Goal: Transaction & Acquisition: Book appointment/travel/reservation

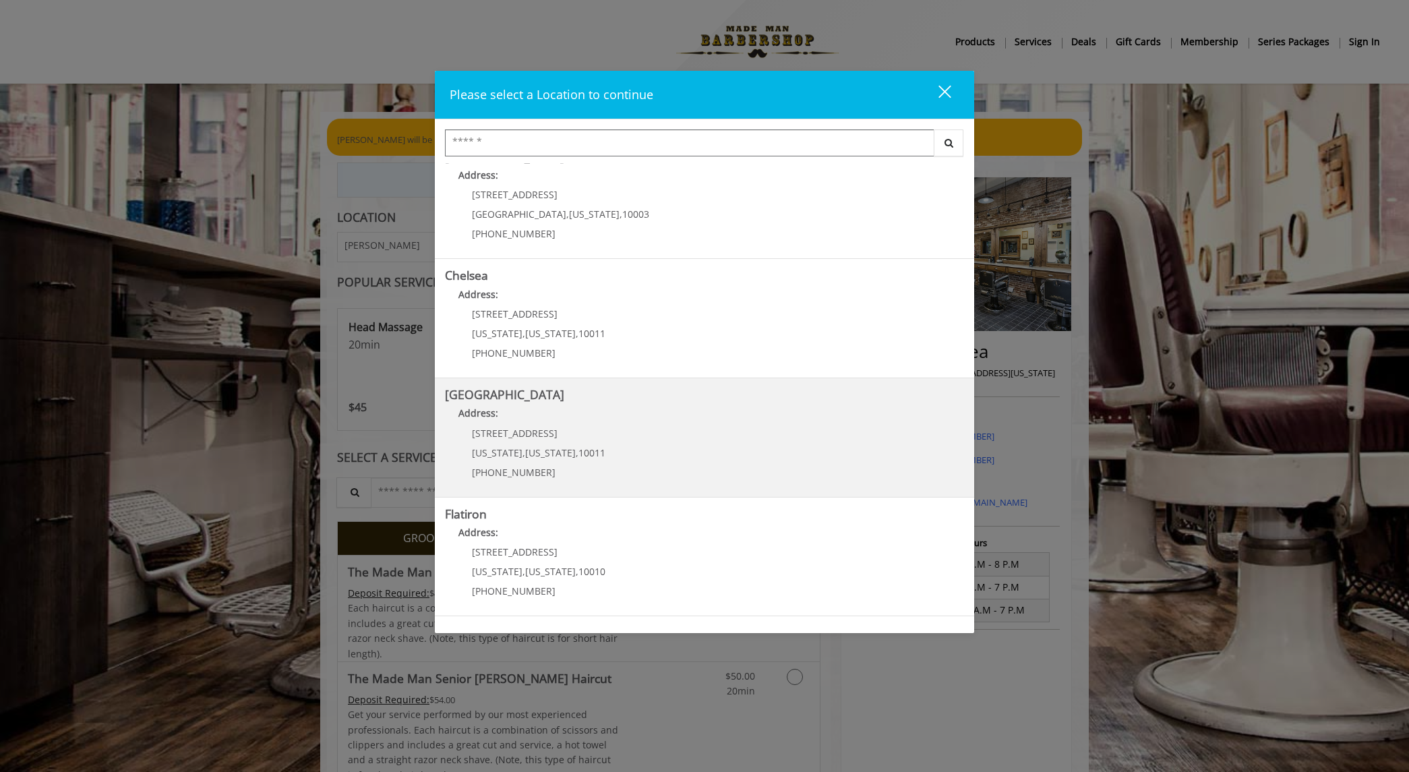
scroll to position [65, 0]
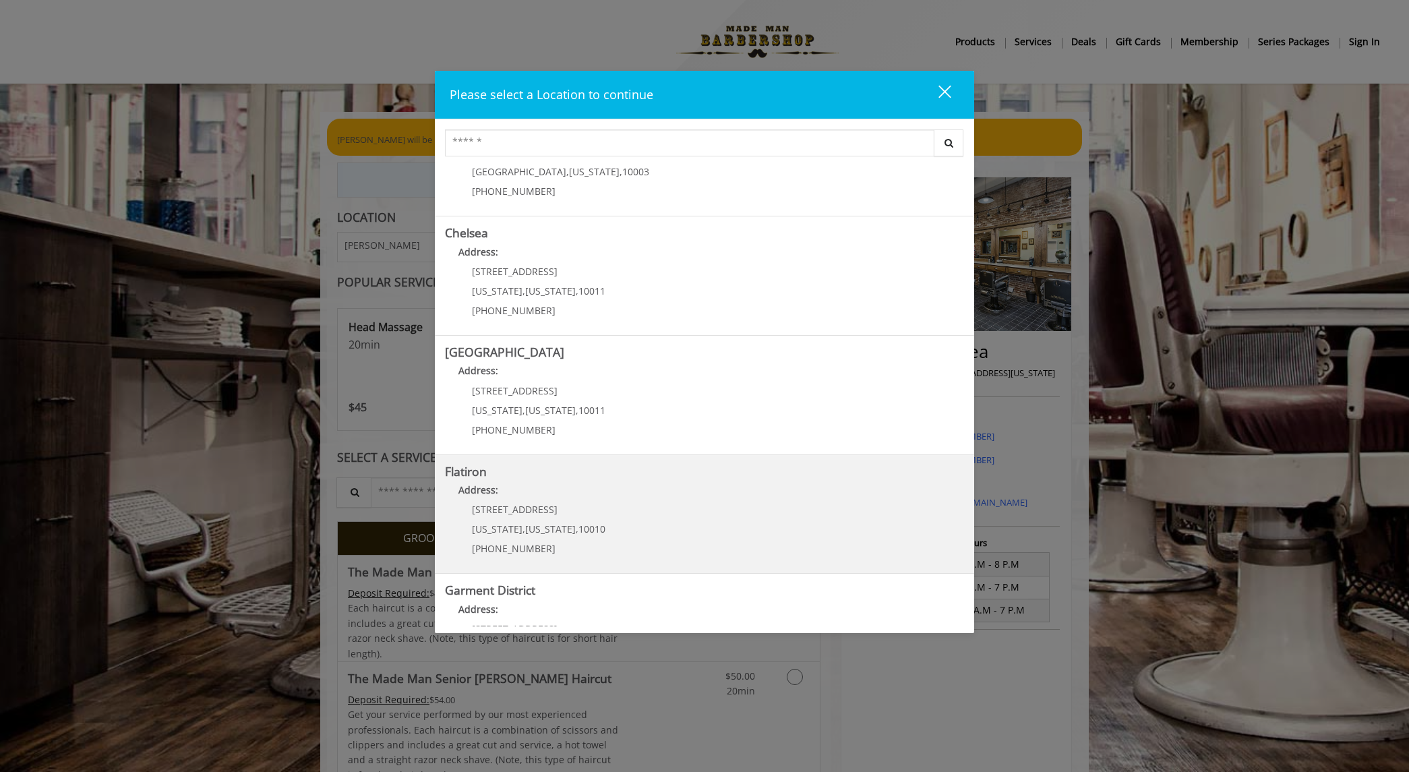
click at [546, 494] on "Address:" at bounding box center [704, 494] width 519 height 22
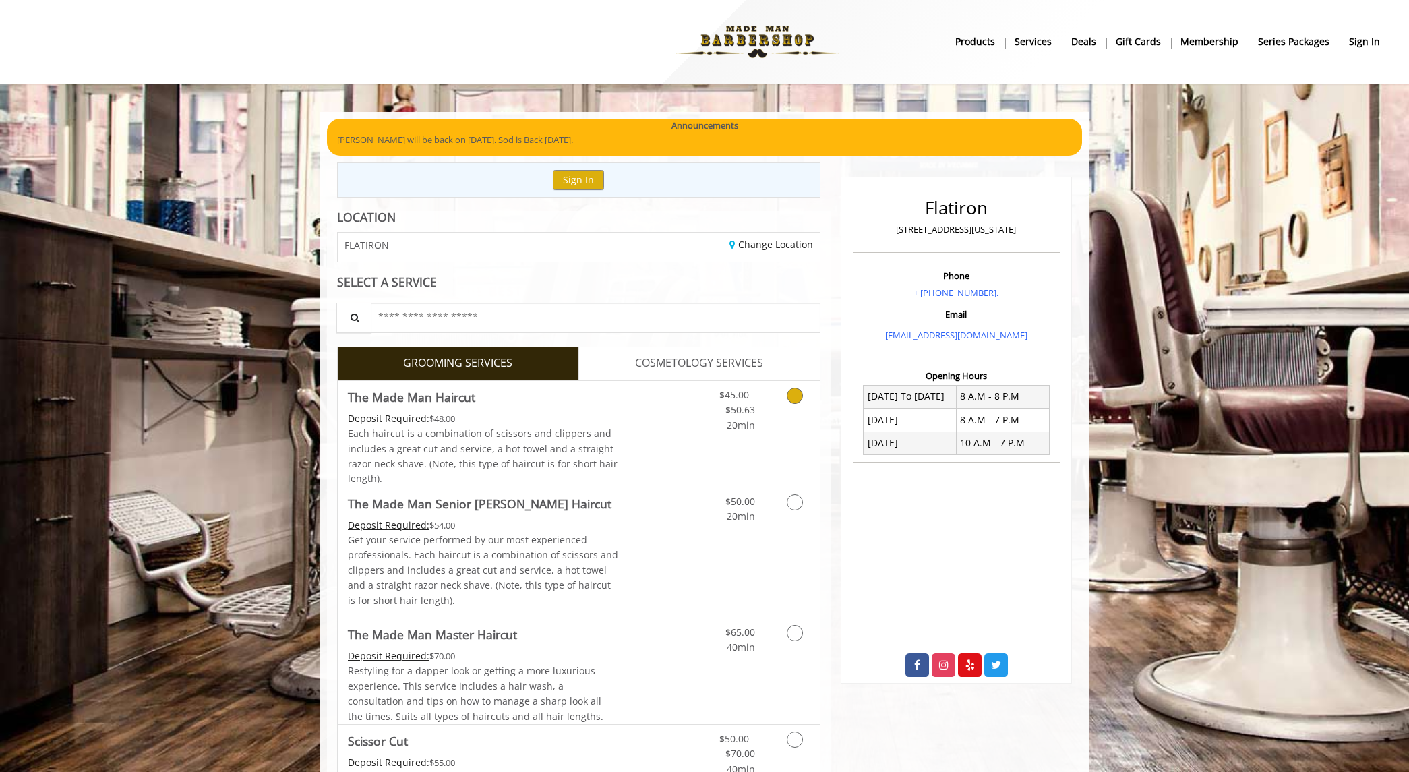
click at [794, 397] on icon "Grooming services" at bounding box center [795, 396] width 16 height 16
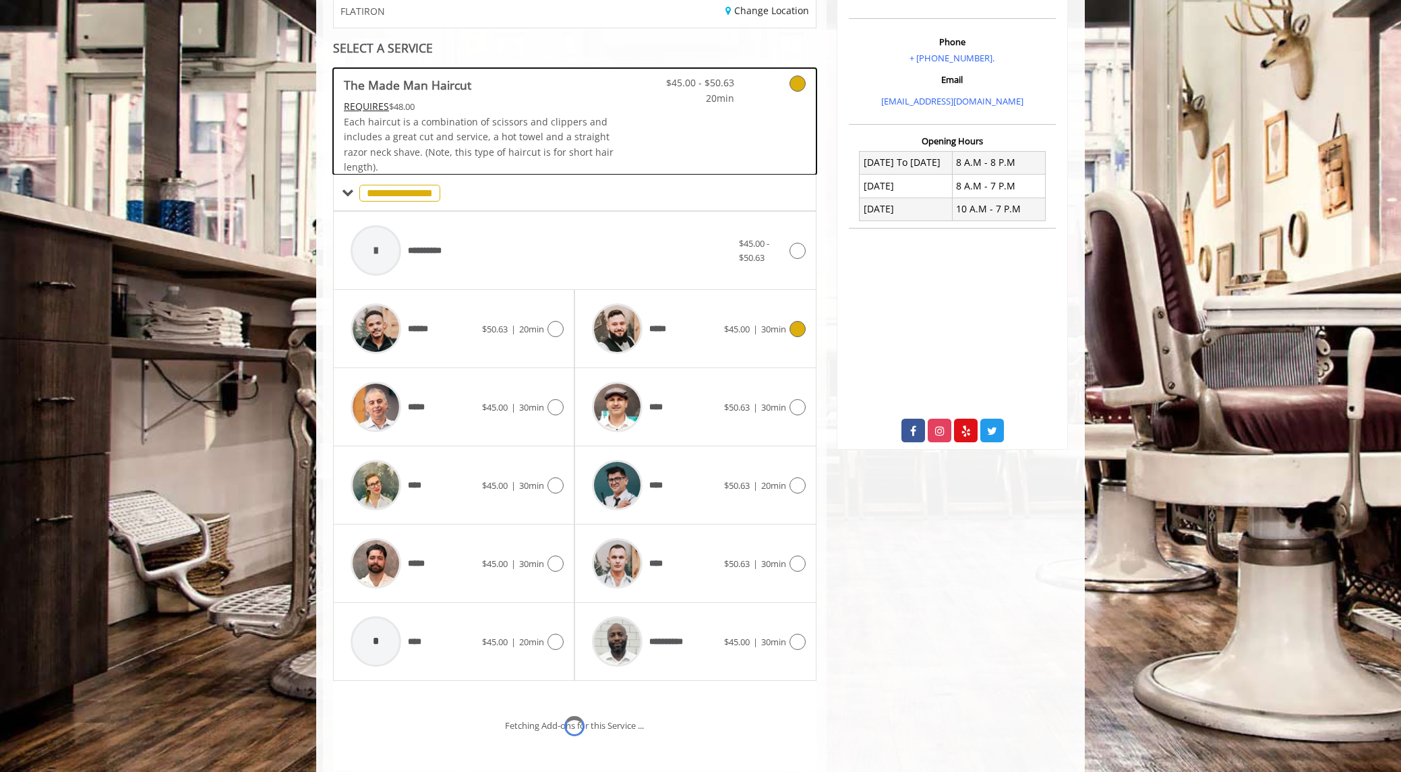
scroll to position [337, 0]
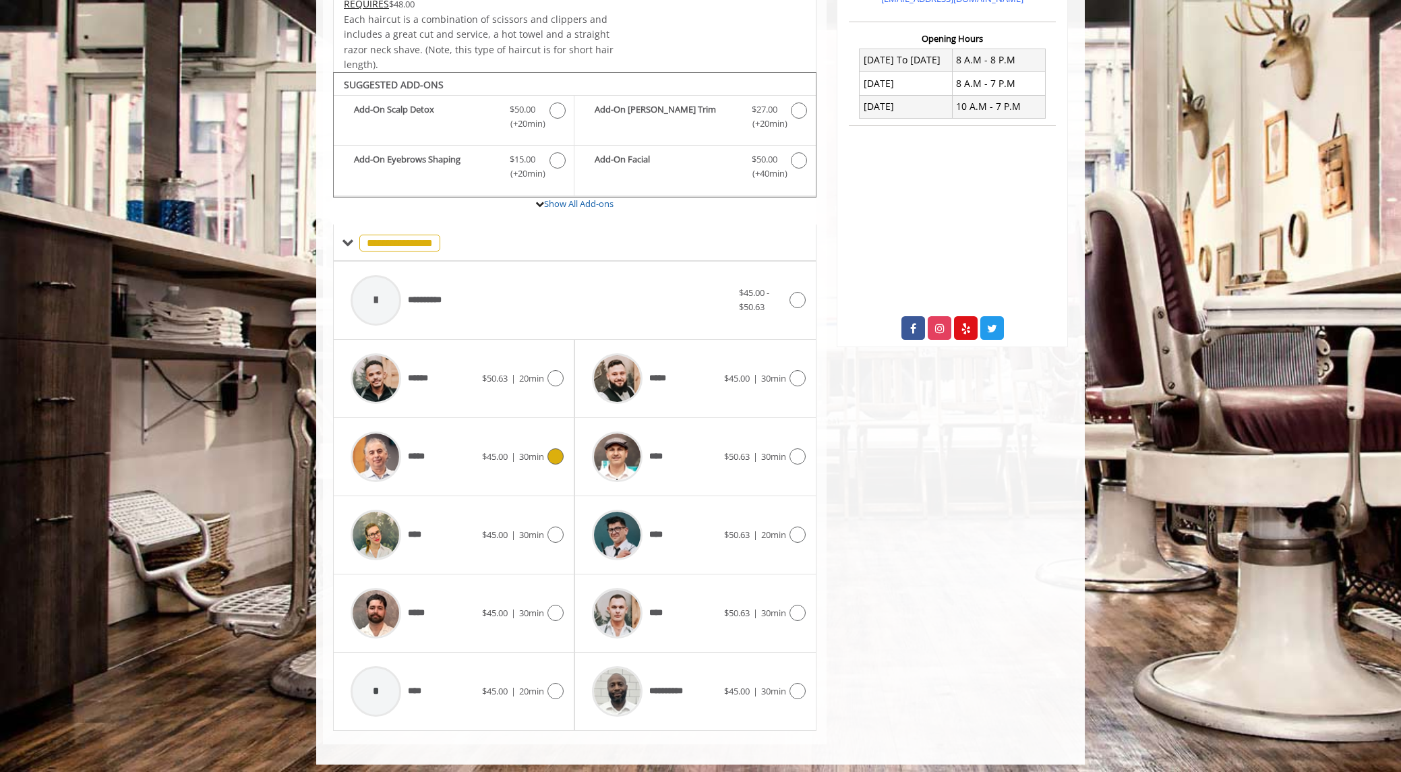
click at [558, 451] on icon at bounding box center [556, 456] width 16 height 16
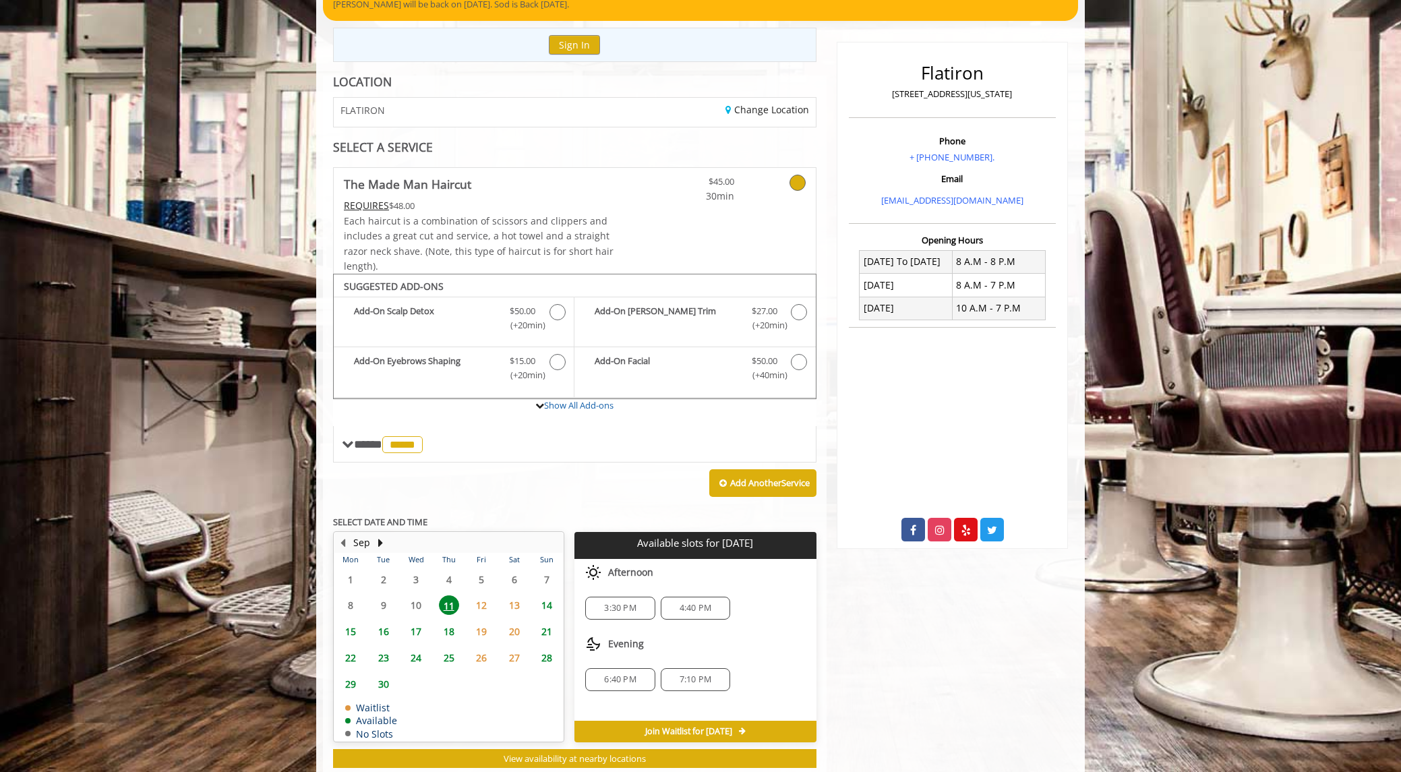
scroll to position [136, 0]
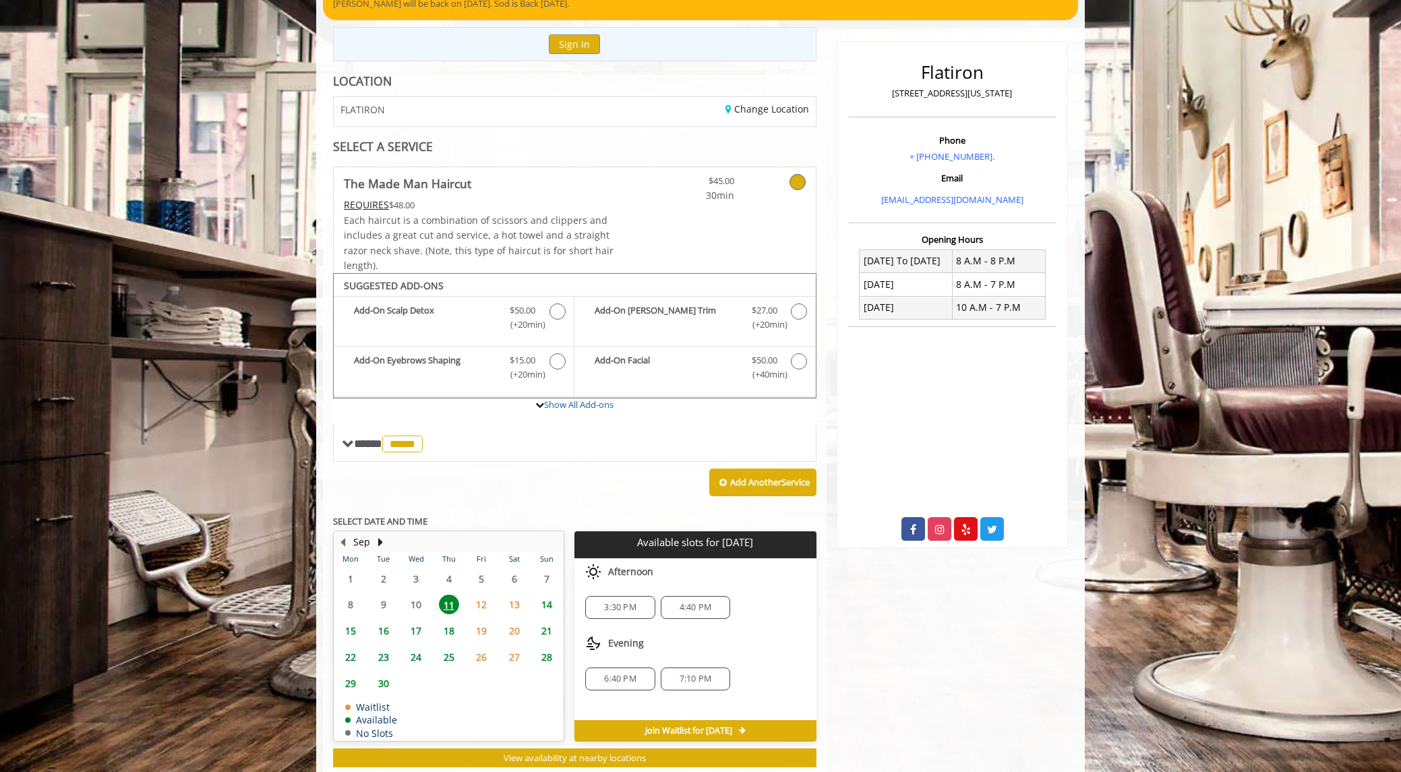
click at [486, 595] on span "12" at bounding box center [481, 605] width 20 height 20
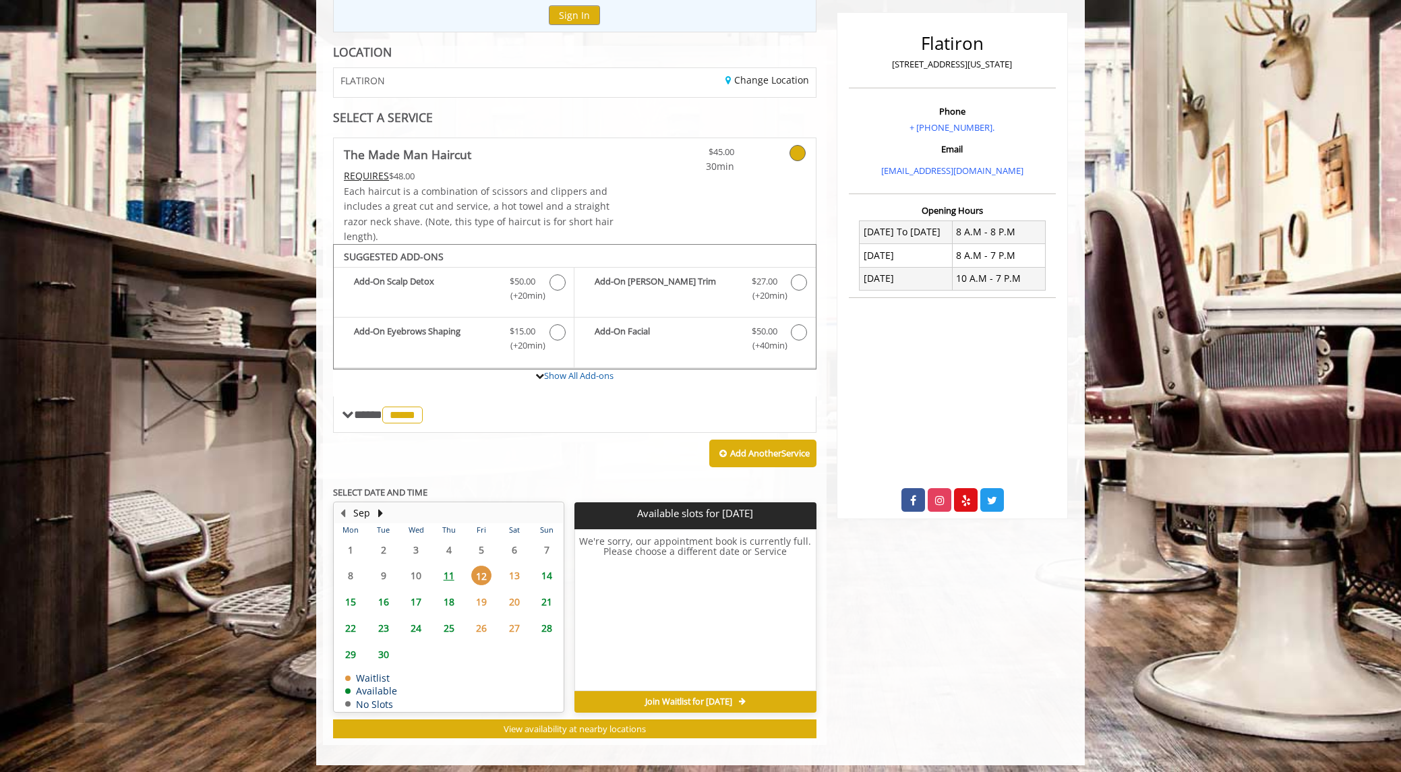
click at [451, 567] on span "11" at bounding box center [449, 576] width 20 height 20
click at [355, 595] on span "15" at bounding box center [351, 602] width 20 height 20
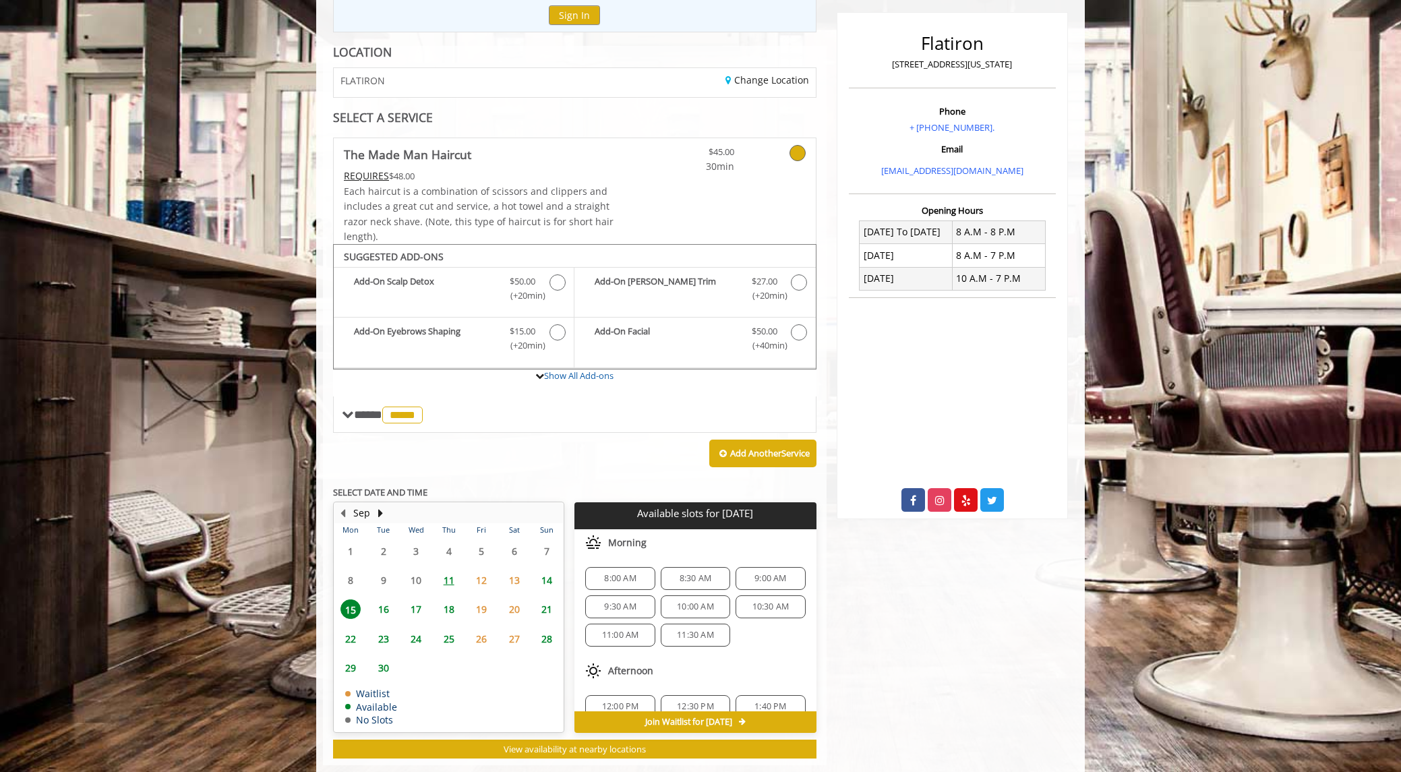
scroll to position [185, 0]
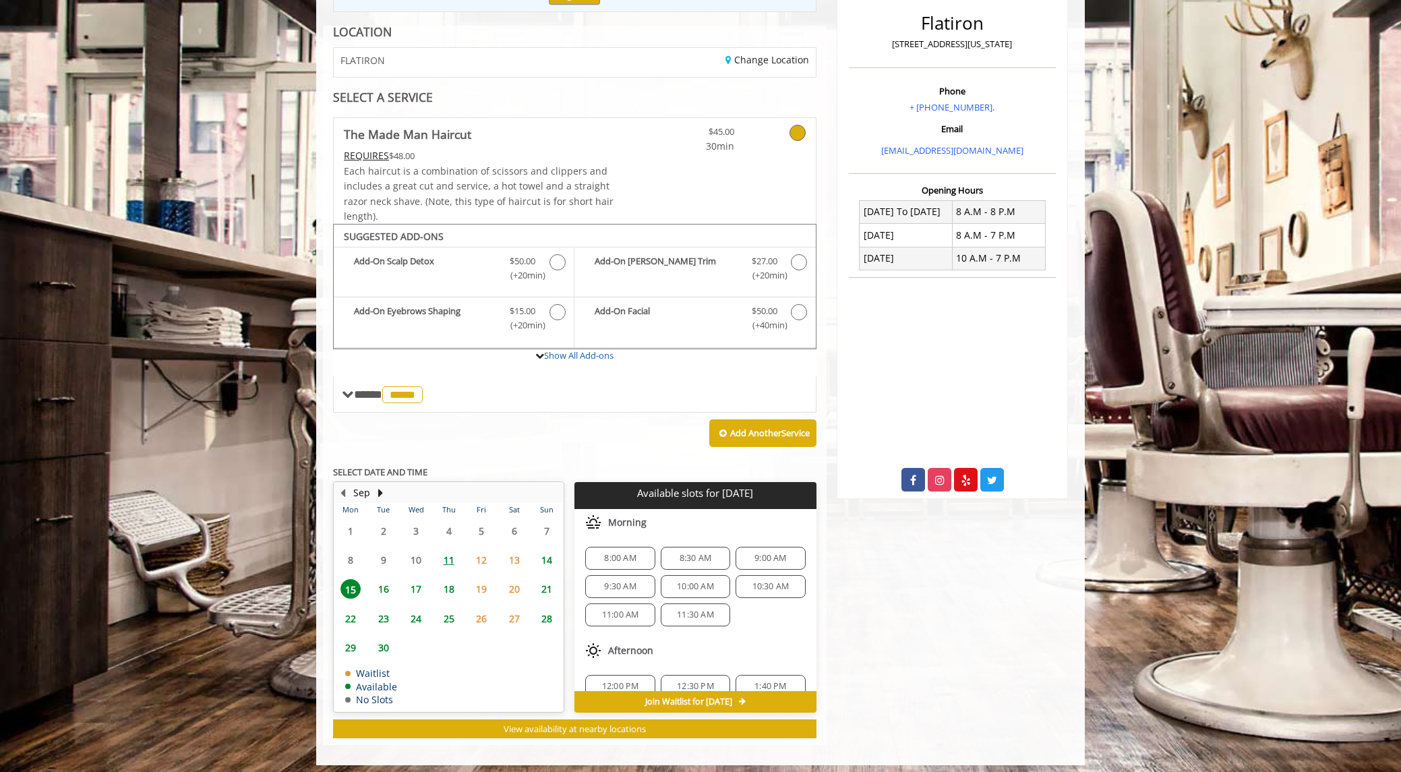
click at [386, 582] on span "16" at bounding box center [384, 589] width 20 height 20
click at [413, 579] on span "17" at bounding box center [416, 589] width 20 height 20
click at [511, 555] on span "13" at bounding box center [514, 560] width 20 height 20
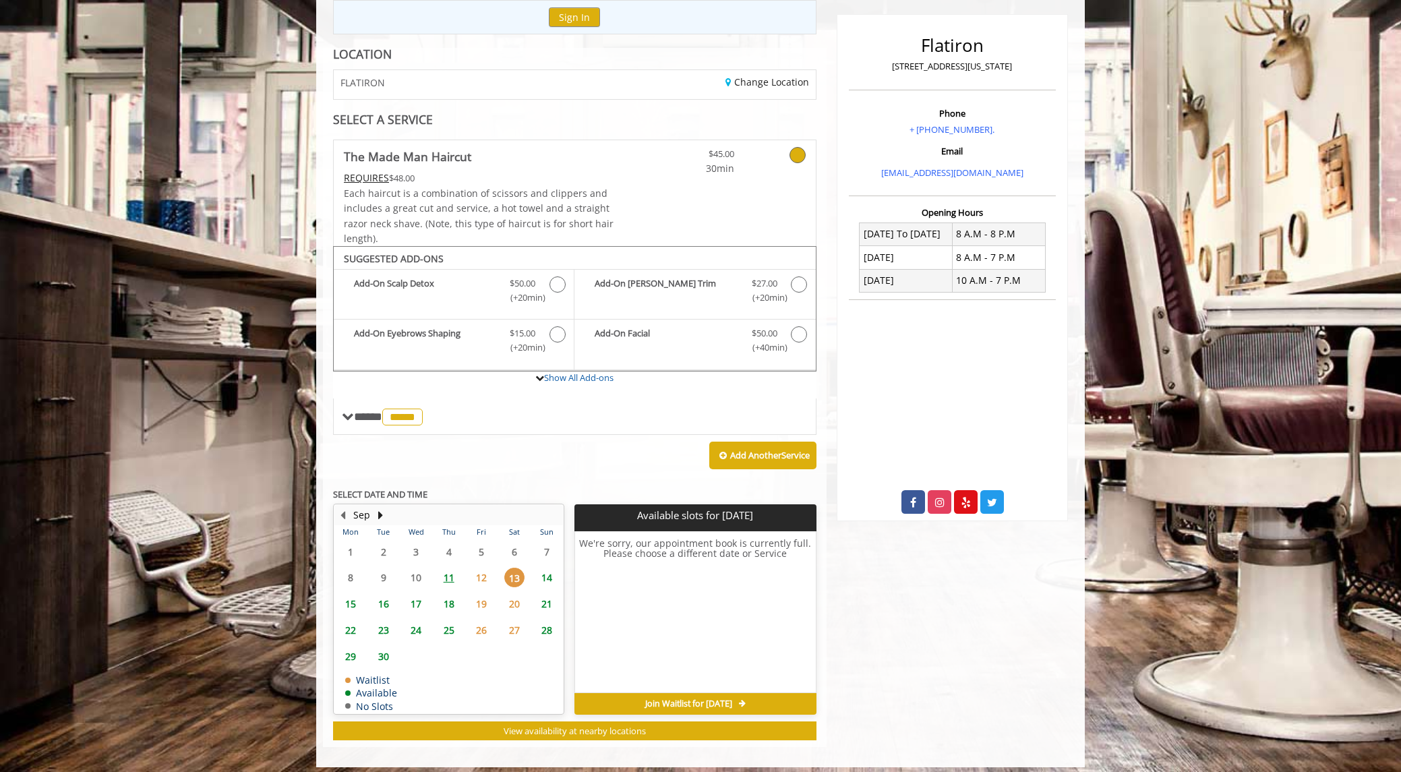
scroll to position [164, 0]
